Goal: Task Accomplishment & Management: Manage account settings

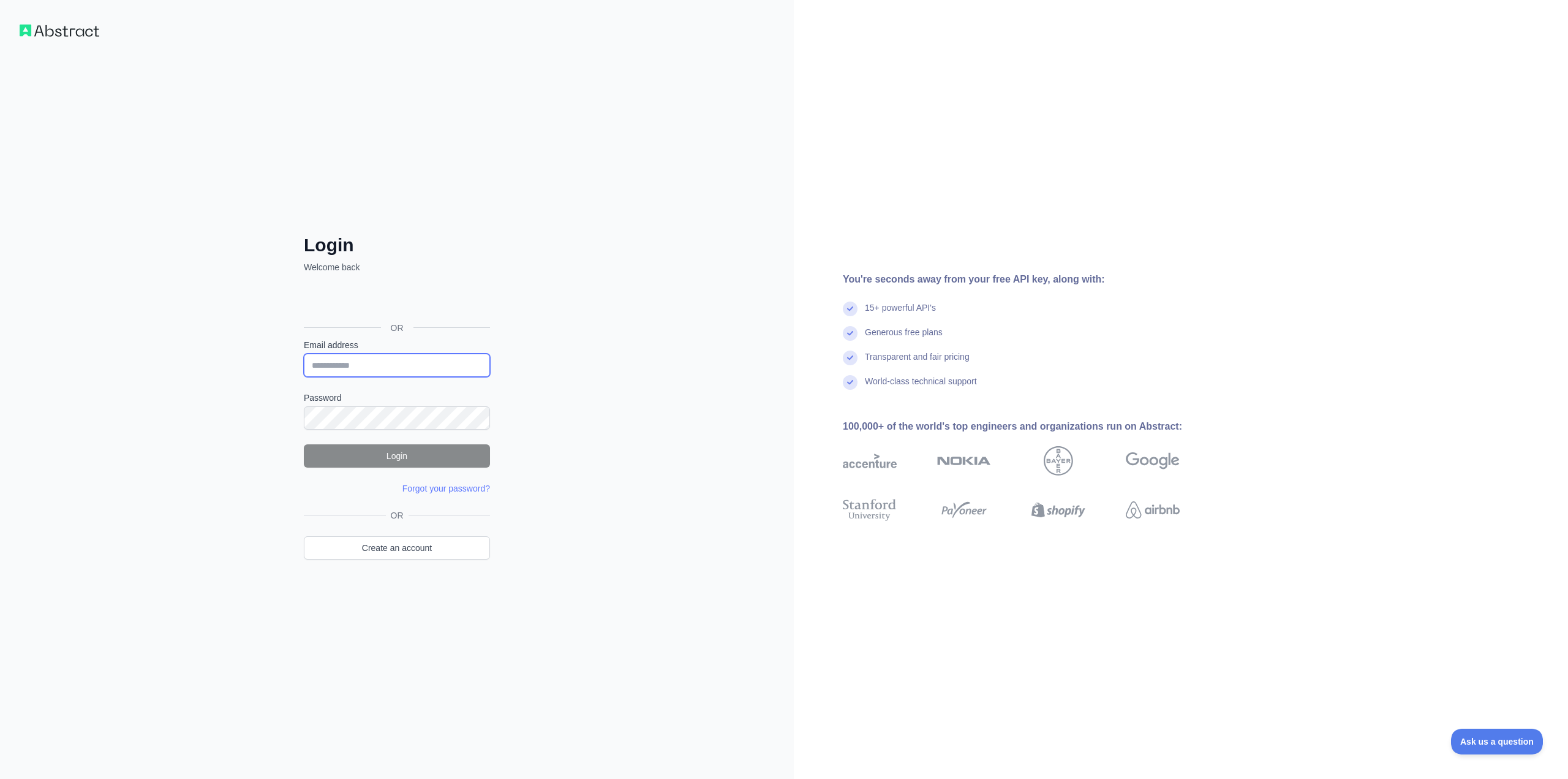
type input "**********"
click at [347, 463] on button "Login" at bounding box center [397, 456] width 186 height 24
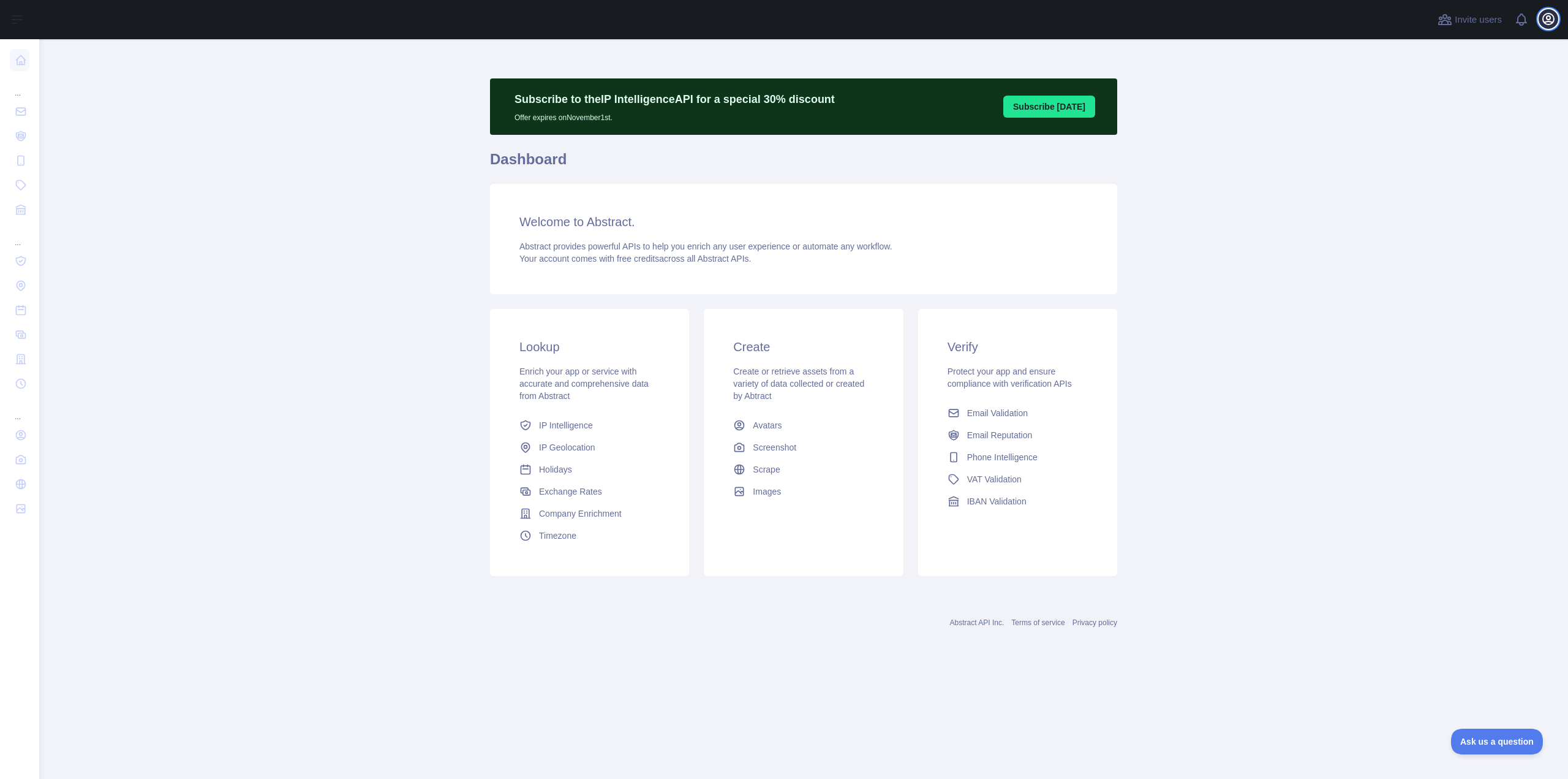
click at [1541, 16] on button "Open user menu" at bounding box center [1548, 18] width 19 height 19
click at [1448, 133] on button "Billing" at bounding box center [1490, 133] width 137 height 22
click at [1542, 25] on icon "button" at bounding box center [1548, 19] width 15 height 15
click at [1448, 158] on button "Sign out" at bounding box center [1490, 161] width 137 height 22
